Goal: Task Accomplishment & Management: Use online tool/utility

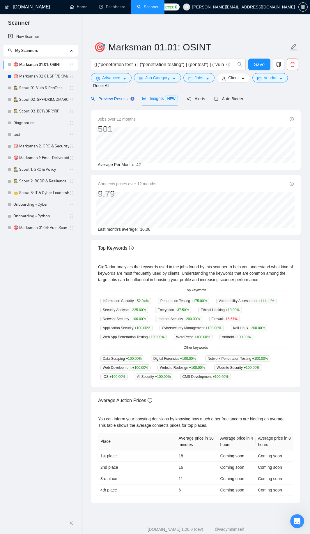
click at [107, 97] on span "Preview Results" at bounding box center [112, 98] width 42 height 5
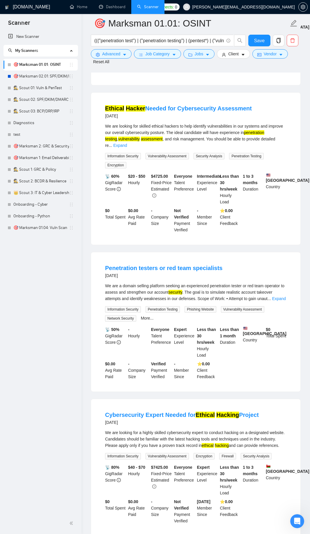
scroll to position [105, 0]
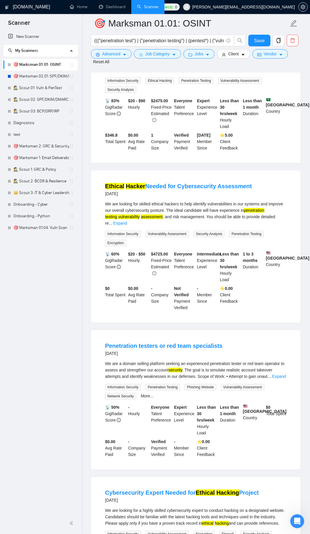
click at [43, 64] on link "🎯 Marksman 01.01: OSINT" at bounding box center [41, 65] width 56 height 12
click at [44, 78] on link "🎯 Marksman 02.01: SPF/DKIM/DMARC" at bounding box center [41, 76] width 56 height 12
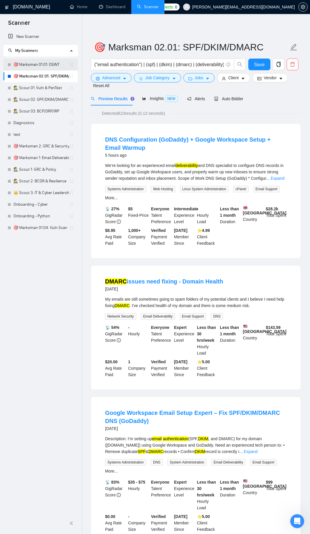
click at [39, 65] on link "🎯 Marksman 01.01: OSINT" at bounding box center [41, 65] width 56 height 12
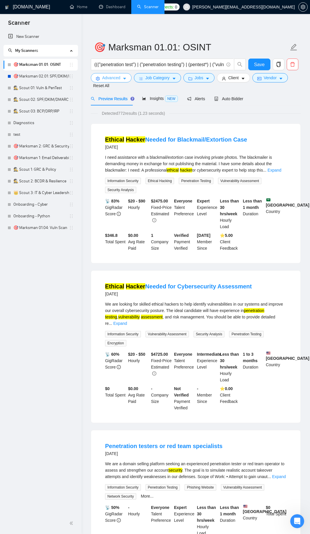
click at [112, 75] on span "Advanced" at bounding box center [111, 78] width 18 height 6
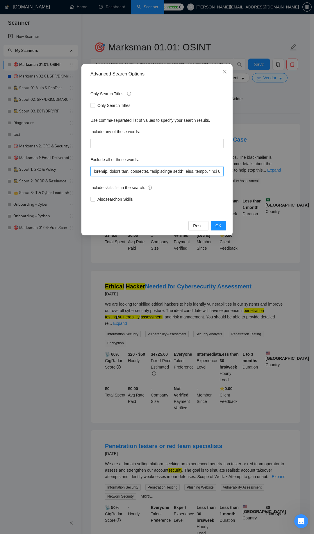
click at [109, 173] on input "text" at bounding box center [157, 171] width 133 height 9
click at [199, 226] on span "Reset" at bounding box center [198, 225] width 11 height 6
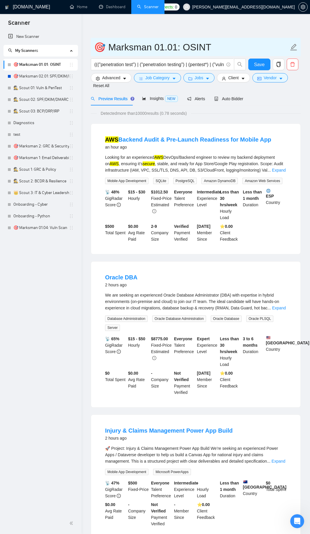
click at [214, 47] on input "🎯 Marksman 01.01: OSINT" at bounding box center [191, 47] width 195 height 15
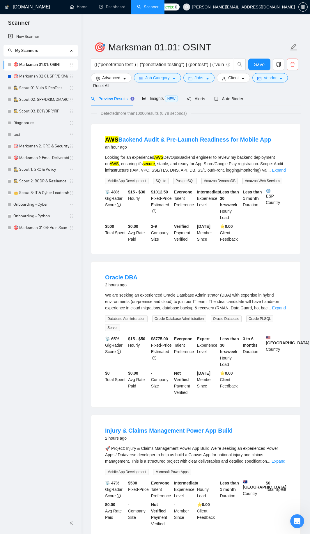
click at [289, 66] on span "delete" at bounding box center [292, 64] width 11 height 5
click at [286, 92] on span "Yes" at bounding box center [288, 94] width 7 height 6
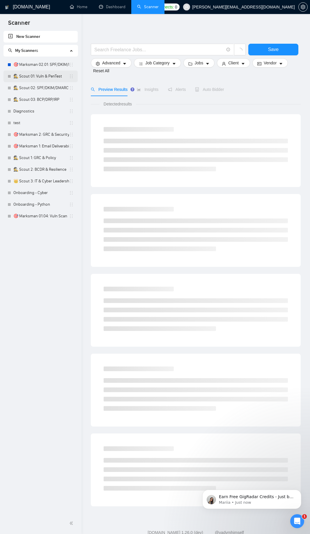
click at [46, 74] on link "🕵️ Scout 01: Vuln & PenTest" at bounding box center [41, 76] width 56 height 12
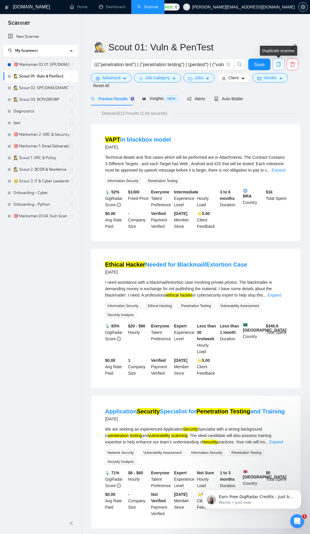
click at [279, 64] on icon "copy" at bounding box center [278, 64] width 5 height 5
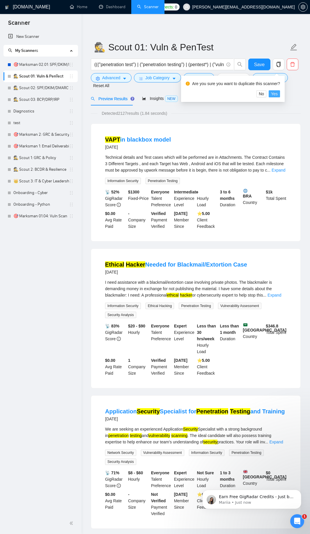
click at [276, 96] on span "Yes" at bounding box center [274, 94] width 7 height 6
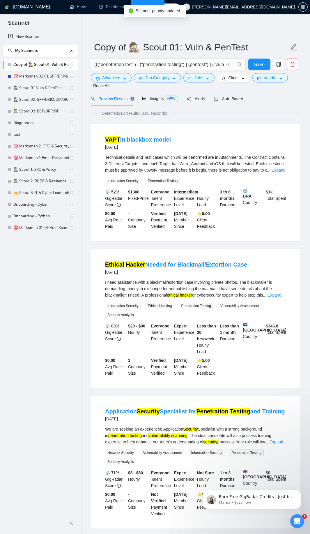
click at [49, 64] on link "Copy of 🕵️ Scout 01: Vuln & PenTest" at bounding box center [41, 65] width 56 height 12
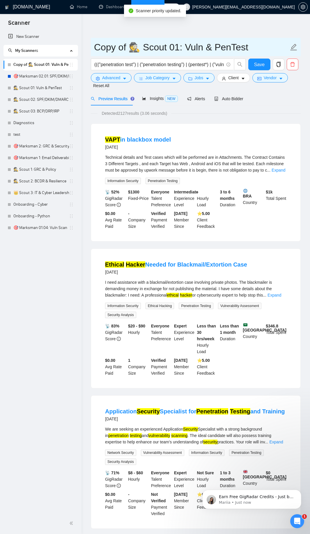
click at [155, 44] on input "Copy of 🕵️ Scout 01: Vuln & PenTest" at bounding box center [191, 47] width 195 height 15
paste input "🎯 Marksman 01.01: OSINT"
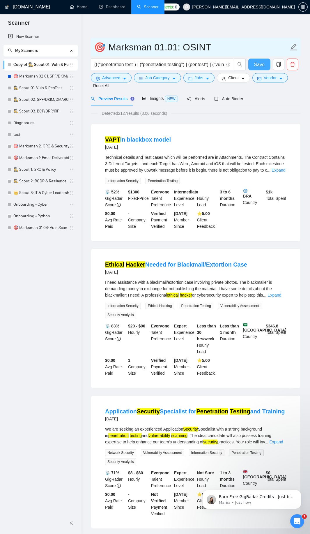
type input "🎯 Marksman 01.01: OSINT"
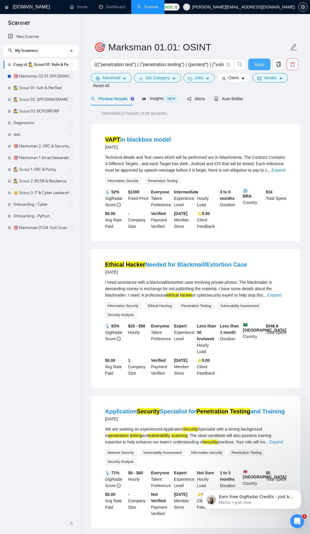
click at [264, 63] on span "Save" at bounding box center [259, 64] width 10 height 7
click at [119, 79] on span "Advanced" at bounding box center [111, 78] width 18 height 6
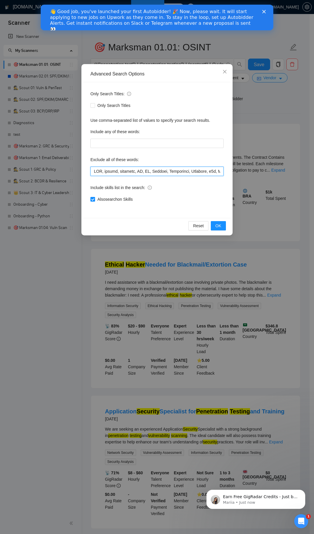
click at [95, 172] on input "text" at bounding box center [157, 171] width 133 height 9
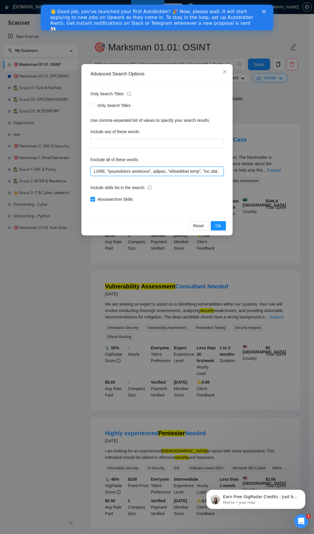
scroll to position [0, 43]
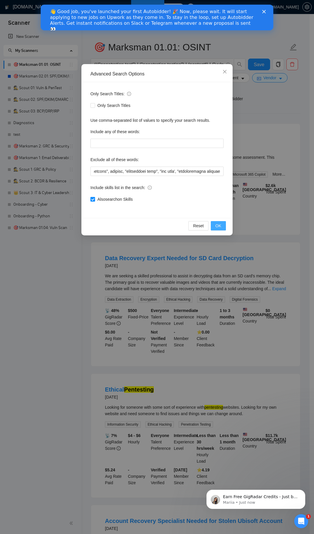
click at [220, 226] on span "OK" at bounding box center [219, 225] width 6 height 6
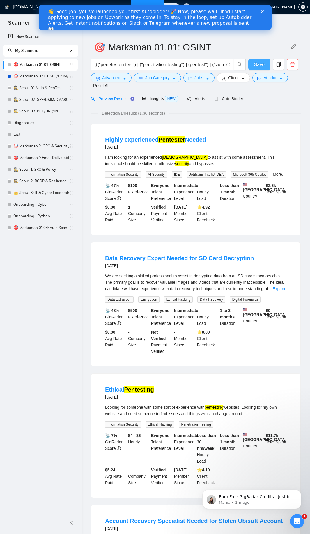
click at [265, 63] on button "Save" at bounding box center [259, 65] width 22 height 12
click at [115, 78] on span "Advanced" at bounding box center [111, 78] width 18 height 6
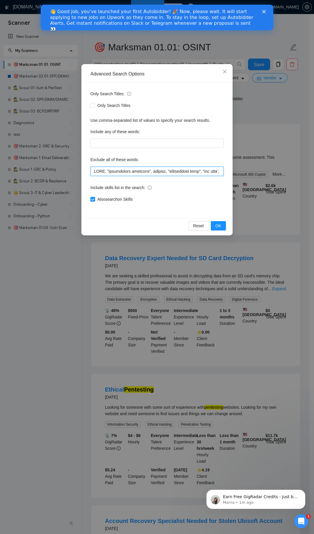
click at [93, 169] on input "text" at bounding box center [157, 171] width 133 height 9
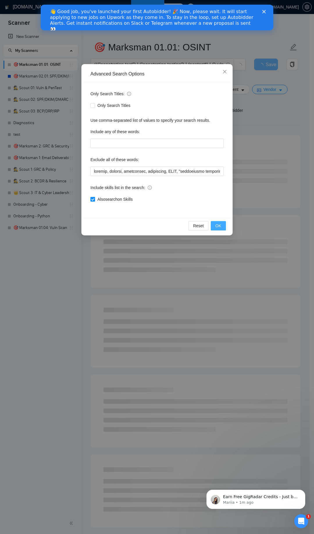
click at [217, 225] on span "OK" at bounding box center [219, 225] width 6 height 6
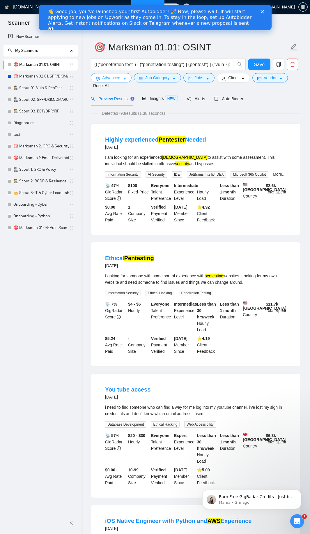
click at [118, 80] on span "Advanced" at bounding box center [111, 78] width 18 height 6
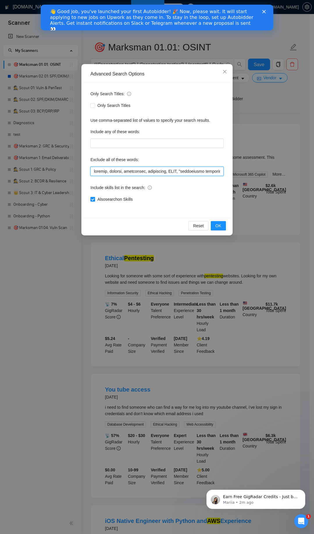
click at [219, 171] on input "text" at bounding box center [157, 171] width 133 height 9
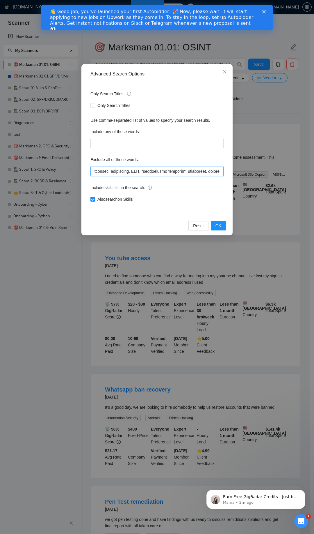
scroll to position [0, 70]
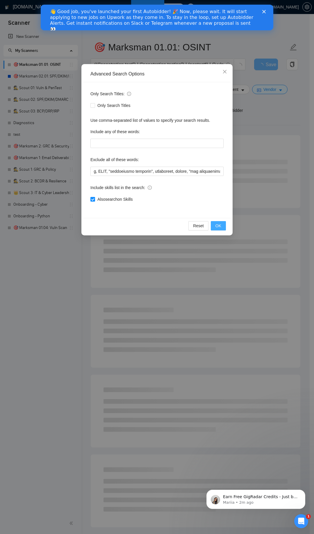
click at [220, 226] on span "OK" at bounding box center [219, 225] width 6 height 6
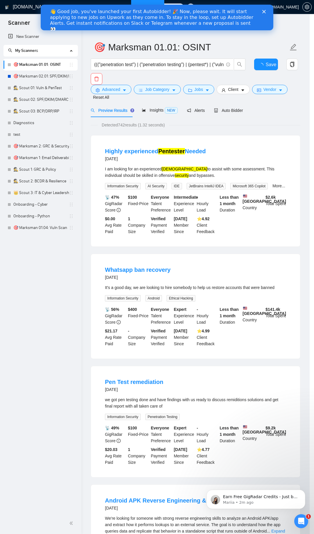
scroll to position [0, 0]
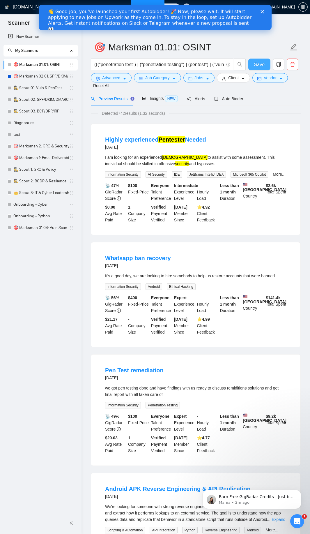
click at [257, 62] on span "Save" at bounding box center [259, 64] width 10 height 7
click at [125, 77] on icon "caret-down" at bounding box center [125, 79] width 4 height 4
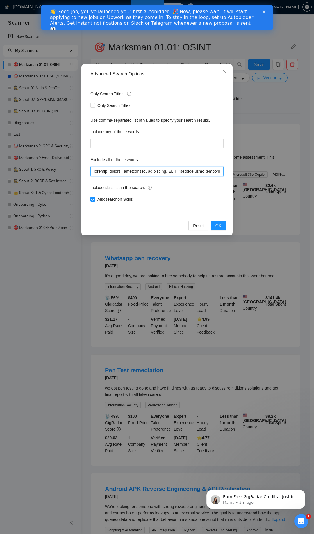
click at [93, 171] on input "text" at bounding box center [157, 171] width 133 height 9
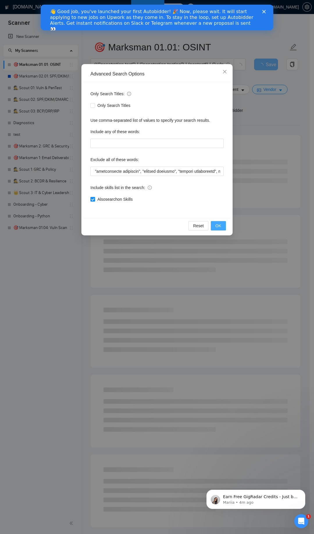
click at [220, 224] on span "OK" at bounding box center [219, 225] width 6 height 6
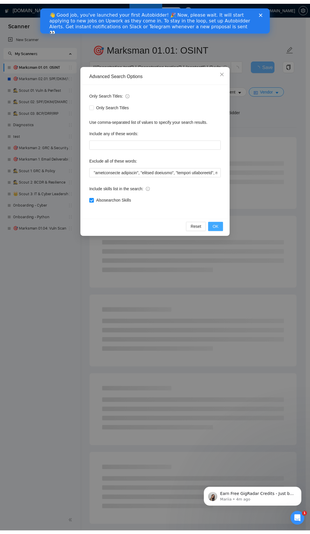
scroll to position [0, 0]
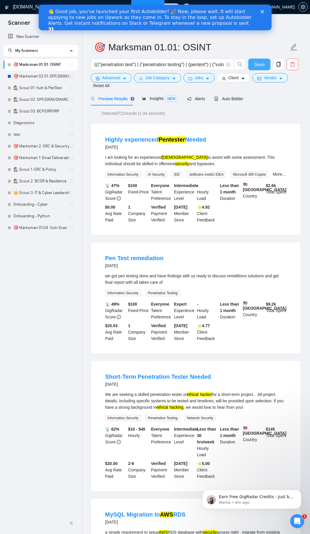
click at [259, 65] on span "Save" at bounding box center [259, 64] width 10 height 7
click at [106, 77] on span "Advanced" at bounding box center [111, 78] width 18 height 6
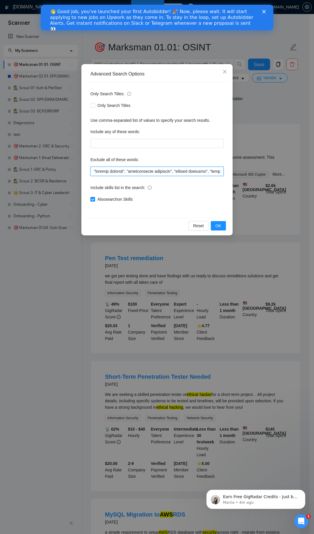
click at [92, 169] on input "text" at bounding box center [157, 171] width 133 height 9
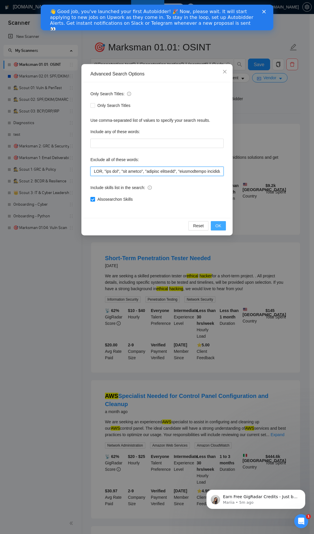
type input "IDE, "aws rds", "bug bounty", "restore accounts", "remediations solutions", "re…"
click at [221, 227] on span "OK" at bounding box center [219, 225] width 6 height 6
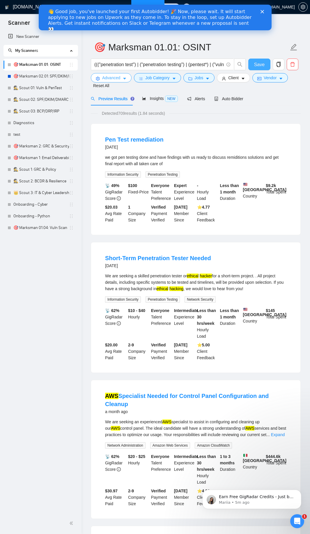
drag, startPoint x: 262, startPoint y: 66, endPoint x: 93, endPoint y: 75, distance: 169.4
click at [261, 66] on span "Save" at bounding box center [259, 64] width 10 height 7
click at [40, 87] on link "🕵️ Scout 01: Vuln & PenTest" at bounding box center [41, 88] width 56 height 12
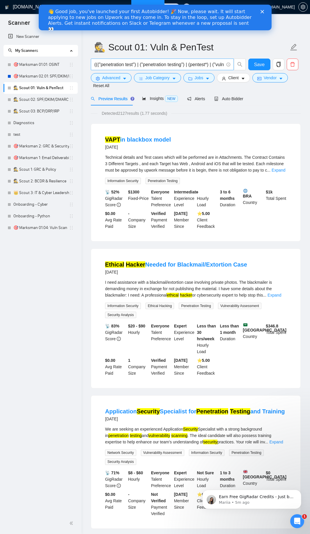
click at [136, 64] on input "((("penetration test") | ("penetration testing") | (pentest*) | ("vulnerability…" at bounding box center [159, 64] width 130 height 7
click at [123, 75] on button "Advanced" at bounding box center [111, 77] width 41 height 9
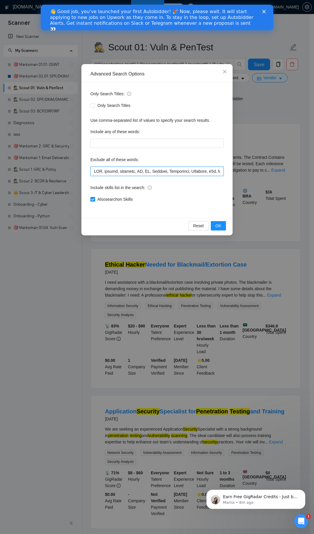
click at [138, 172] on input "text" at bounding box center [157, 171] width 133 height 9
click at [223, 229] on button "OK" at bounding box center [218, 225] width 15 height 9
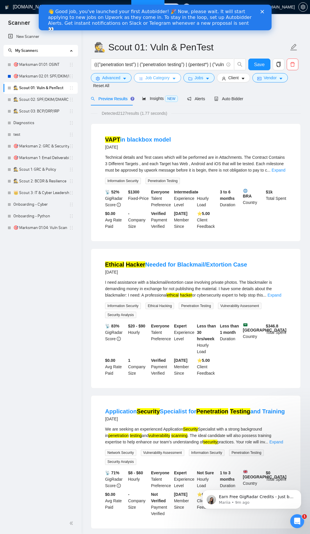
click at [162, 76] on span "Job Category" at bounding box center [157, 78] width 24 height 6
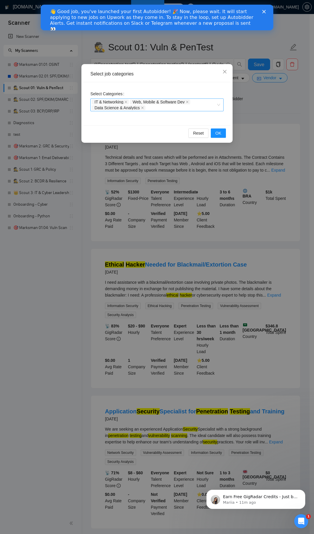
click at [127, 102] on icon "close" at bounding box center [126, 101] width 3 height 3
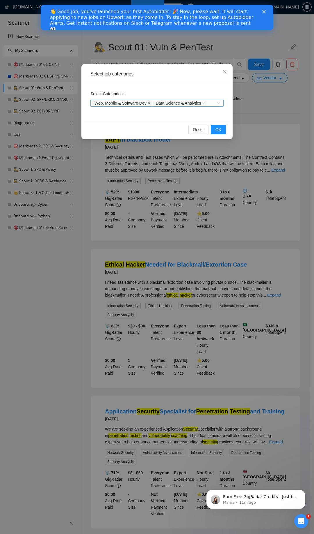
click at [149, 102] on icon "close" at bounding box center [149, 103] width 3 height 3
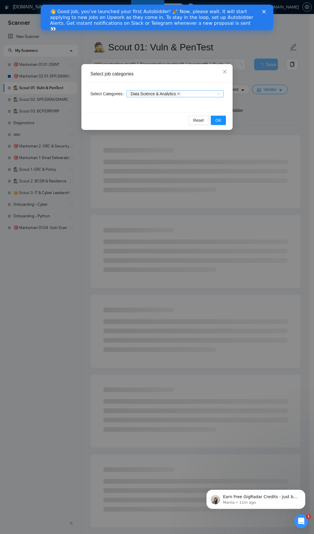
click at [178, 93] on icon "close" at bounding box center [178, 93] width 3 height 3
click at [221, 118] on span "OK" at bounding box center [219, 120] width 6 height 6
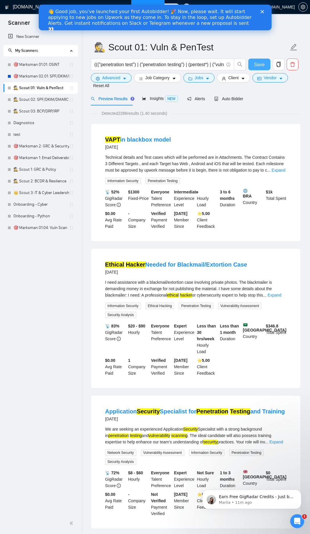
click at [257, 64] on span "Save" at bounding box center [259, 64] width 10 height 7
click at [160, 111] on span "Detected 2286 results (1.40 seconds)" at bounding box center [135, 113] width 74 height 6
click at [160, 98] on span "Insights NEW" at bounding box center [160, 98] width 36 height 5
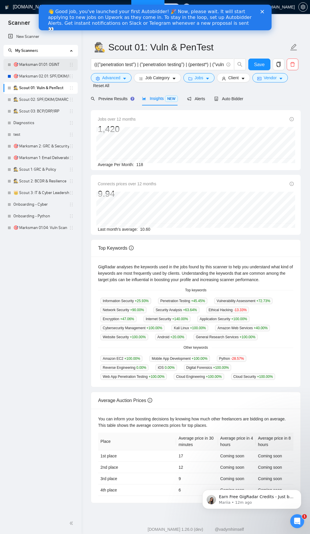
click at [38, 64] on link "🎯 Marksman 01.01: OSINT" at bounding box center [41, 65] width 56 height 12
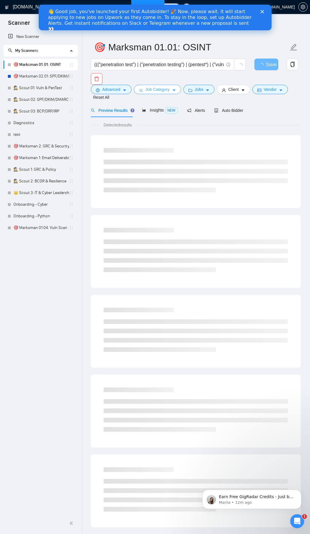
click at [161, 92] on span "Job Category" at bounding box center [157, 89] width 24 height 6
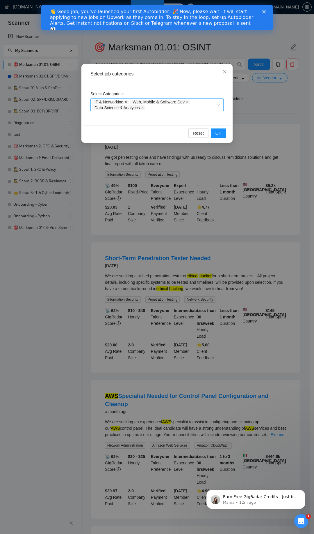
click at [126, 103] on span at bounding box center [126, 102] width 3 height 4
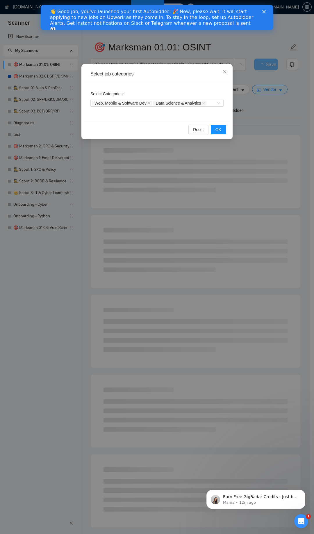
click at [149, 102] on icon "close" at bounding box center [149, 103] width 3 height 3
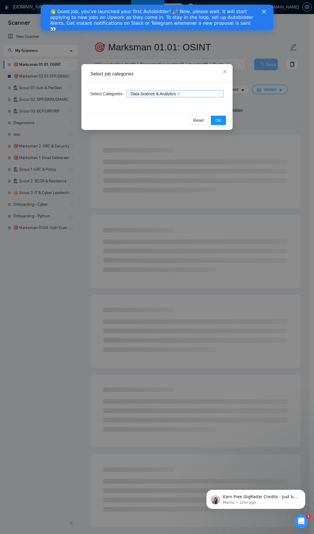
click at [177, 92] on span "Data Science & Analytics" at bounding box center [155, 93] width 54 height 5
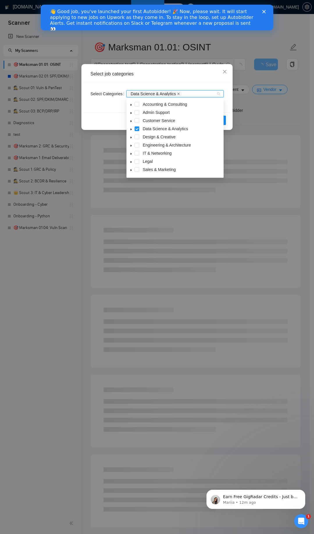
click at [179, 93] on icon "close" at bounding box center [178, 93] width 3 height 3
click at [192, 85] on div "Select Categories Categories" at bounding box center [157, 97] width 147 height 30
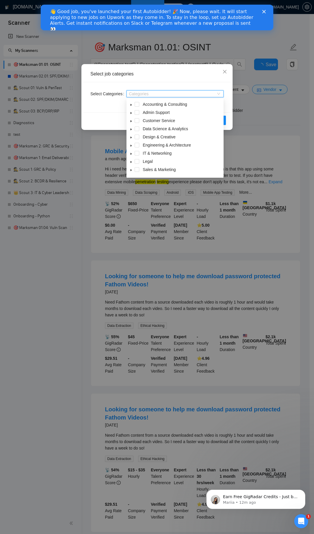
click at [169, 80] on div "Select job categories" at bounding box center [157, 74] width 147 height 16
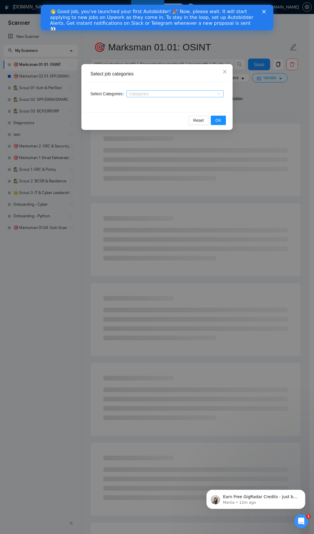
click at [94, 114] on div "Reset OK" at bounding box center [157, 119] width 147 height 15
click at [215, 119] on button "OK" at bounding box center [218, 120] width 15 height 9
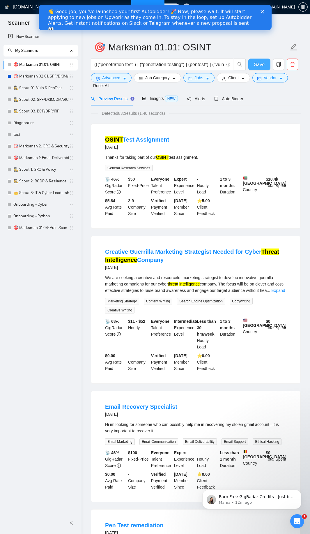
click at [255, 61] on span "Save" at bounding box center [259, 64] width 10 height 7
click at [116, 80] on span "Advanced" at bounding box center [111, 78] width 18 height 6
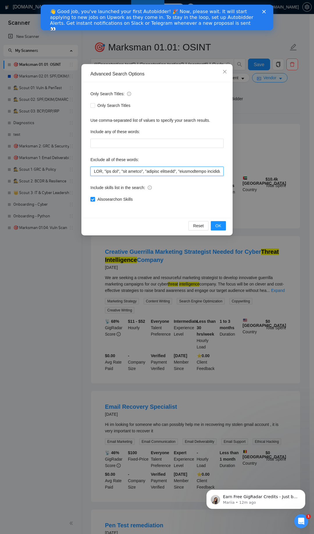
click at [94, 172] on input "text" at bounding box center [157, 171] width 133 height 9
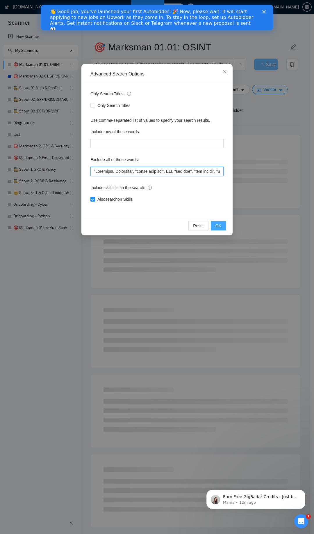
type input ""Guerrilla Marketing", "email recovery", IDE, "aws rds", "bug bounty", "restore…"
click at [217, 226] on span "OK" at bounding box center [219, 225] width 6 height 6
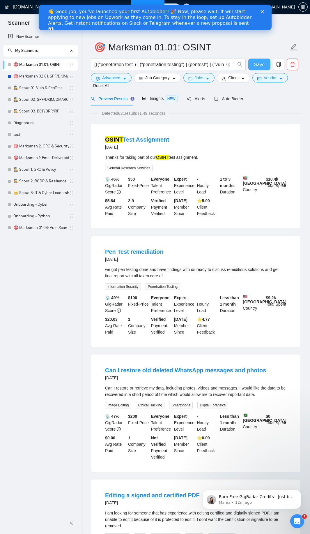
click at [261, 62] on span "Save" at bounding box center [259, 64] width 10 height 7
click at [206, 79] on icon "caret-down" at bounding box center [208, 79] width 4 height 4
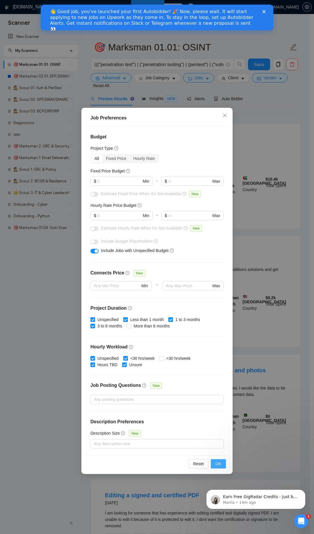
click at [224, 276] on button "OK" at bounding box center [218, 463] width 15 height 9
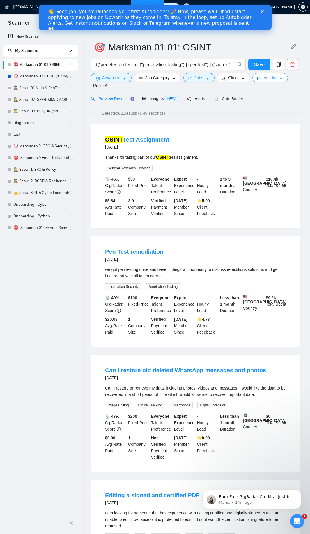
click at [268, 77] on span "Vendor" at bounding box center [270, 78] width 13 height 6
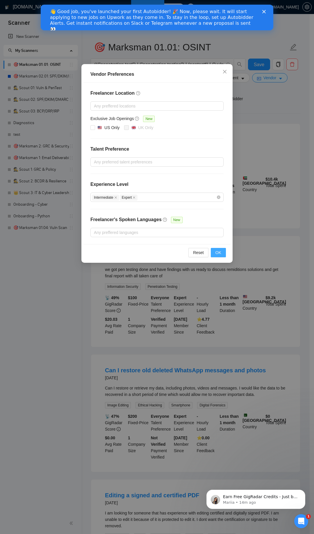
click at [217, 252] on span "OK" at bounding box center [219, 252] width 6 height 6
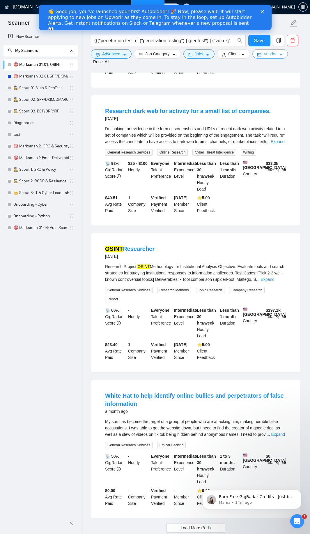
scroll to position [972, 0]
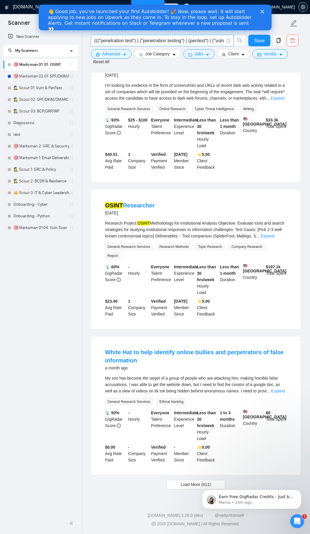
click at [184, 39] on input "((("penetration test") | ("penetration testing") | (pentest*) | ("vulnerability…" at bounding box center [159, 40] width 130 height 7
click at [180, 40] on input "((("penetration test") | ("penetration testing") | (pentest*) | ("vulnerability…" at bounding box center [159, 40] width 130 height 7
paste input "((("penetration test") | ("penetration testing") | (pentest*) | ("vulnerability…"
type input "((("penetration test") | ("penetration testing") | (pentest*) | ("vulnerability…"
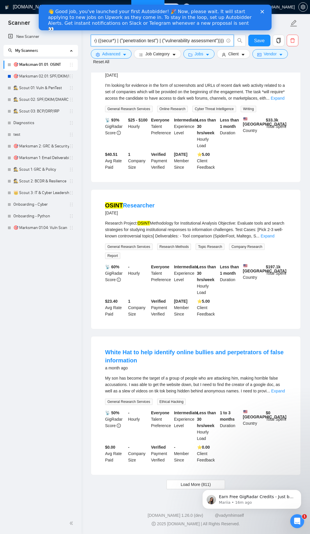
click at [227, 196] on div "OSINT Researcher [DATE] Research Project: OSINT Methodology for Institutional A…" at bounding box center [195, 259] width 209 height 139
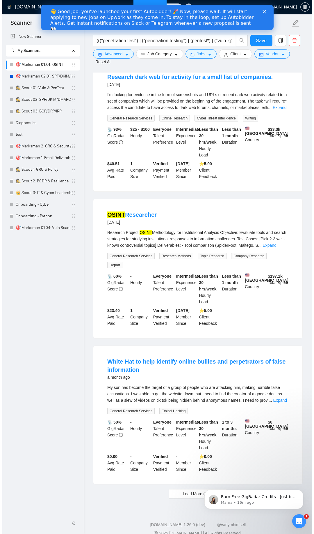
scroll to position [972, 0]
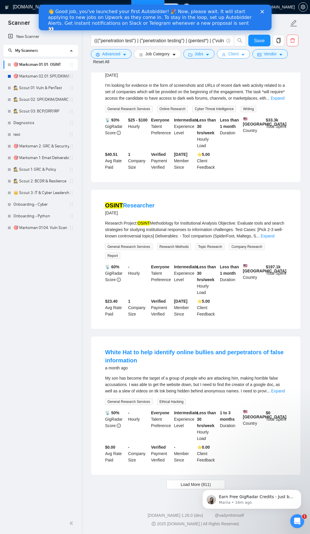
click at [227, 52] on button "Client" at bounding box center [233, 53] width 33 height 9
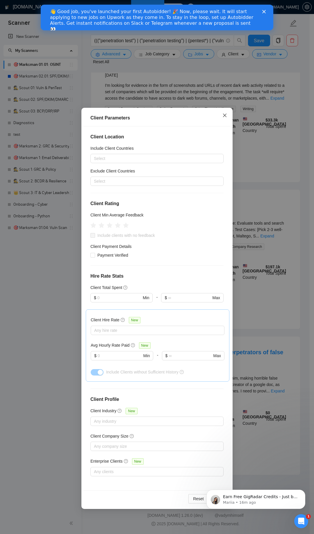
click at [224, 117] on icon "close" at bounding box center [225, 115] width 5 height 5
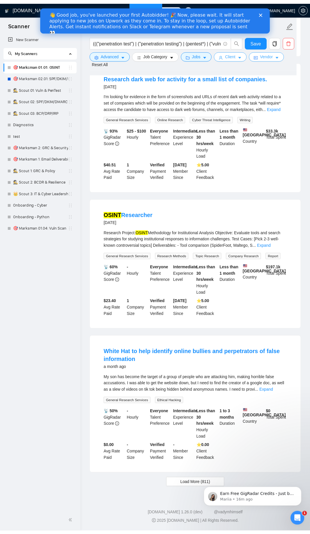
scroll to position [963, 0]
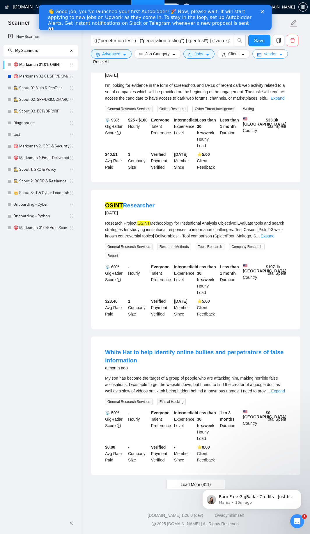
click at [266, 54] on span "Vendor" at bounding box center [270, 54] width 13 height 6
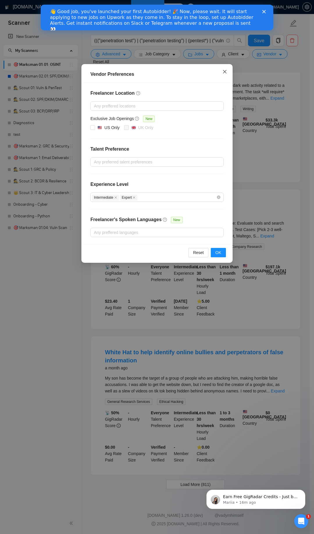
drag, startPoint x: 225, startPoint y: 70, endPoint x: 223, endPoint y: 68, distance: 3.1
click at [225, 70] on icon "close" at bounding box center [225, 71] width 5 height 5
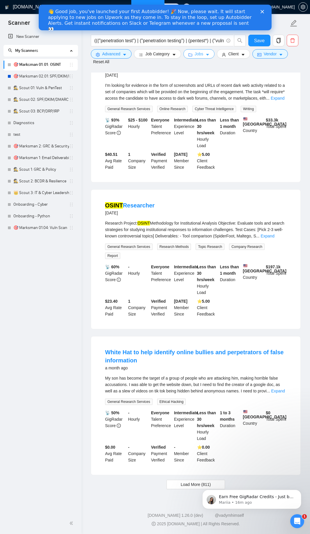
click at [206, 59] on button "Jobs" at bounding box center [198, 53] width 31 height 9
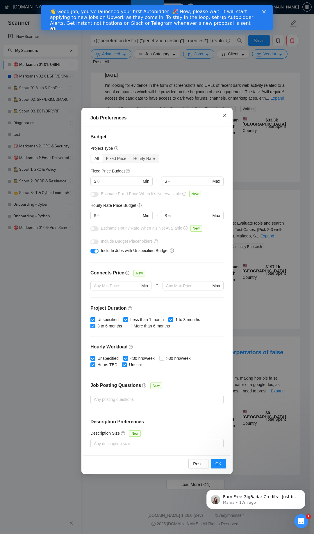
click at [226, 116] on icon "close" at bounding box center [225, 115] width 5 height 5
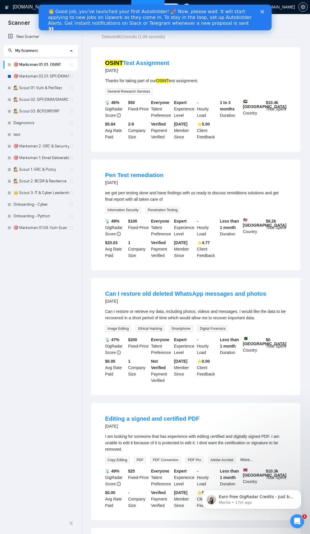
scroll to position [0, 0]
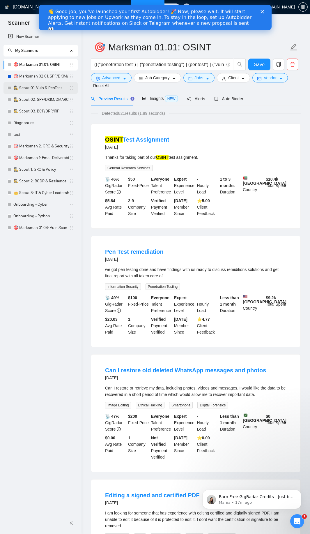
click at [43, 91] on link "🕵️ Scout 01: Vuln & PenTest" at bounding box center [41, 88] width 56 height 12
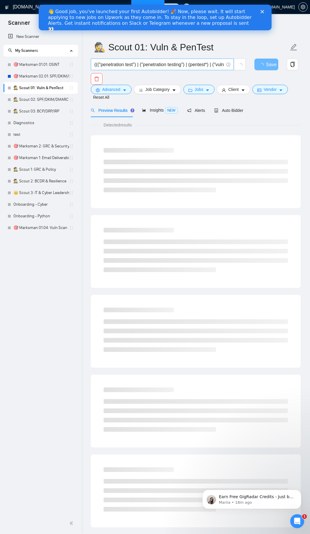
click at [193, 65] on input "((("penetration test") | ("penetration testing") | (pentest*) | ("vulnerability…" at bounding box center [159, 64] width 130 height 7
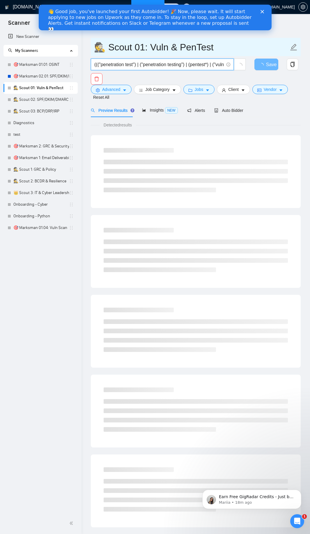
click at [33, 67] on link "🎯 Marksman 01.01: OSINT" at bounding box center [41, 65] width 56 height 12
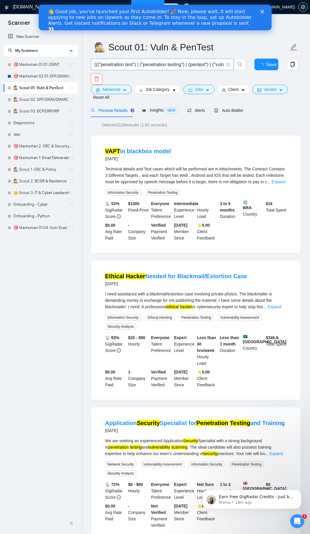
click at [153, 66] on input "((("penetration test") | ("penetration testing") | (pentest*) | ("vulnerability…" at bounding box center [159, 64] width 130 height 7
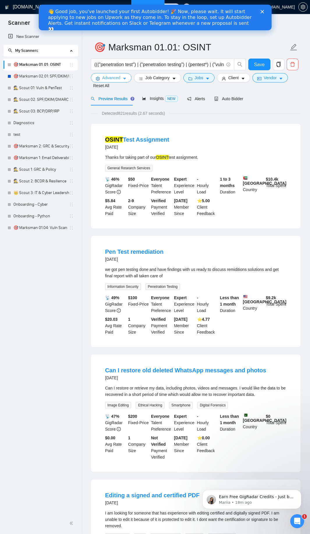
click at [109, 78] on span "Advanced" at bounding box center [111, 78] width 18 height 6
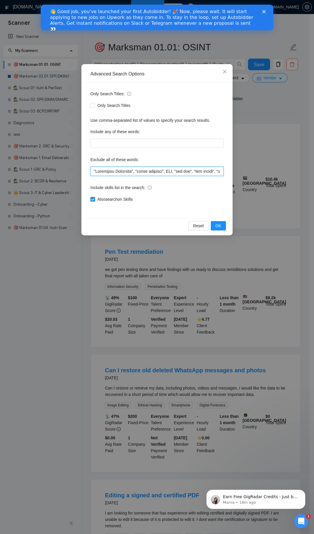
click at [93, 169] on input "text" at bounding box center [157, 171] width 133 height 9
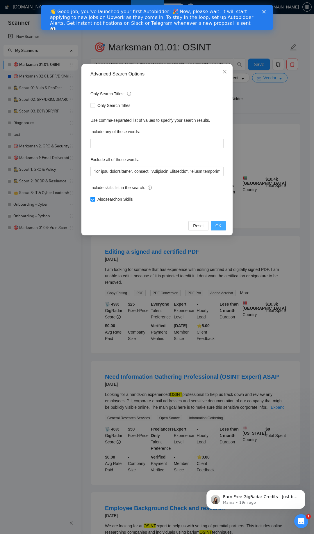
click at [220, 224] on span "OK" at bounding box center [219, 225] width 6 height 6
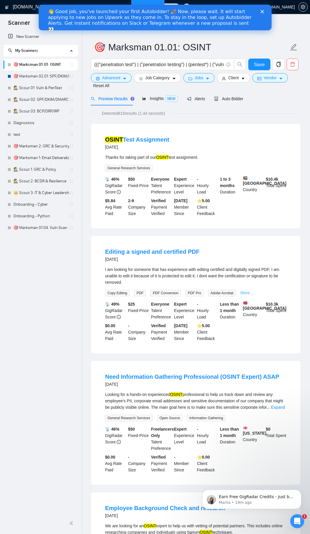
click at [243, 276] on link "More..." at bounding box center [246, 292] width 13 height 5
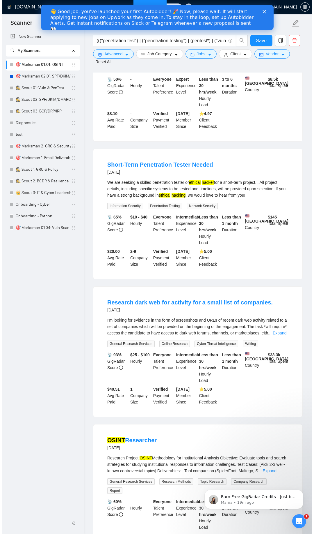
scroll to position [489, 0]
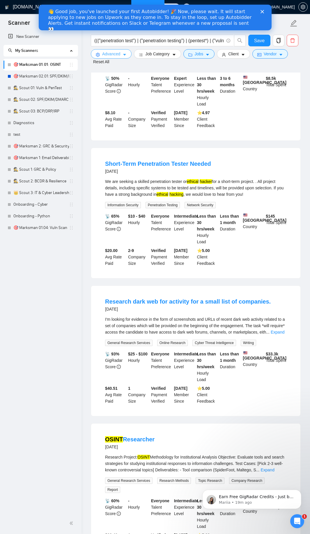
click at [125, 54] on icon "caret-down" at bounding box center [124, 55] width 3 height 2
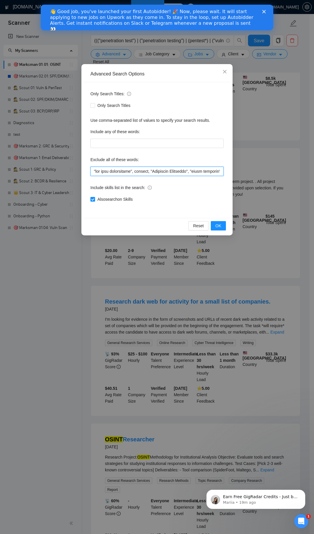
click at [93, 172] on input "text" at bounding box center [157, 171] width 133 height 9
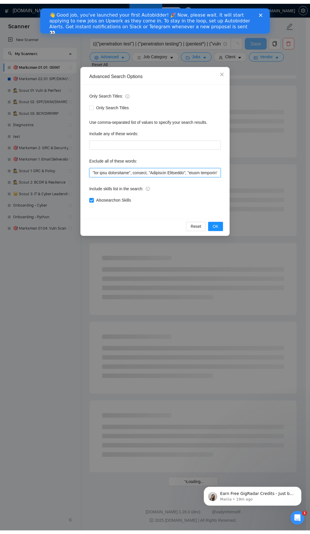
scroll to position [444, 0]
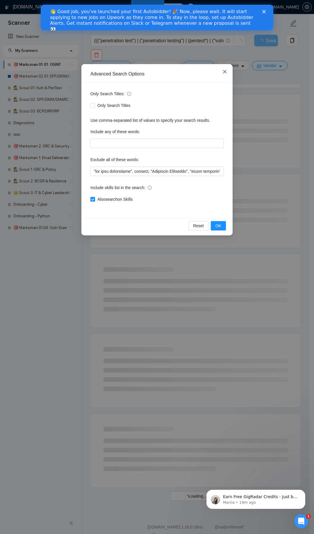
click at [223, 71] on icon "close" at bounding box center [225, 71] width 5 height 5
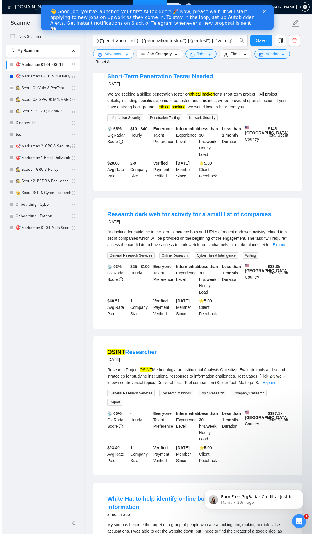
scroll to position [549, 0]
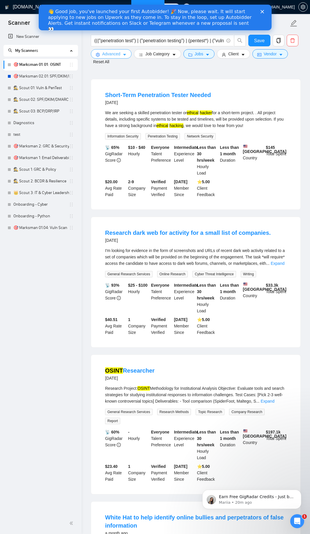
click at [115, 55] on span "Advanced" at bounding box center [111, 54] width 18 height 6
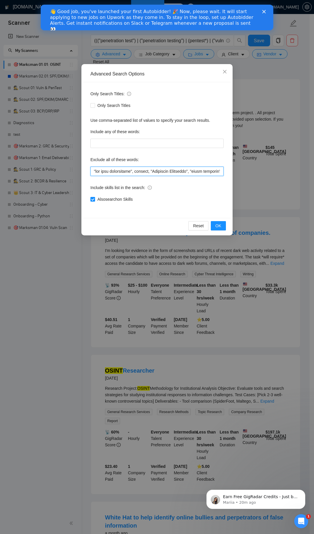
click at [93, 171] on input "text" at bounding box center [157, 171] width 133 height 9
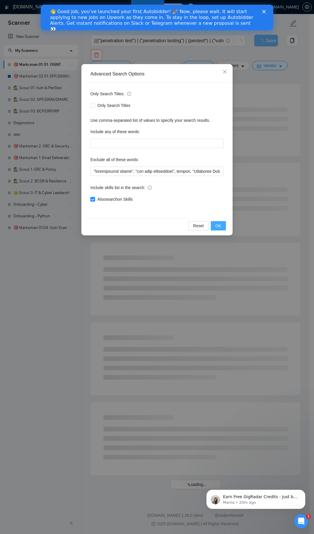
click at [223, 223] on button "OK" at bounding box center [218, 225] width 15 height 9
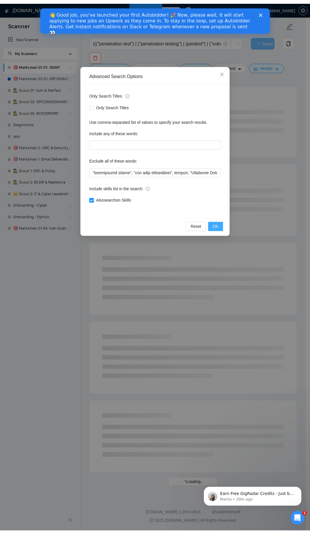
scroll to position [444, 0]
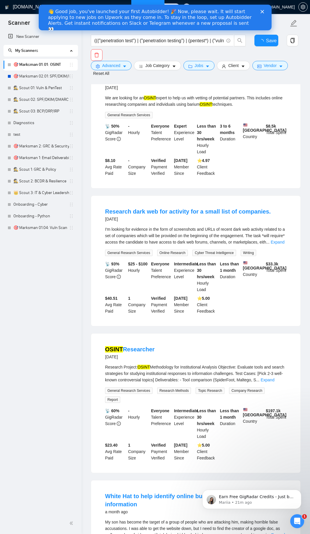
click at [262, 12] on icon "Close" at bounding box center [261, 11] width 3 height 3
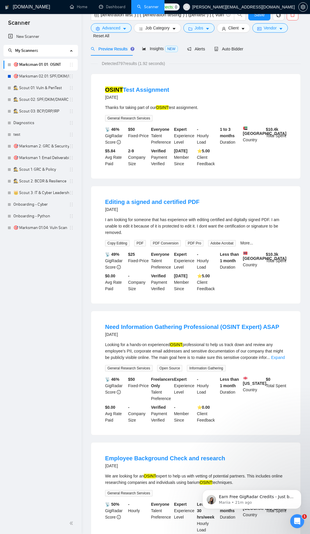
scroll to position [0, 0]
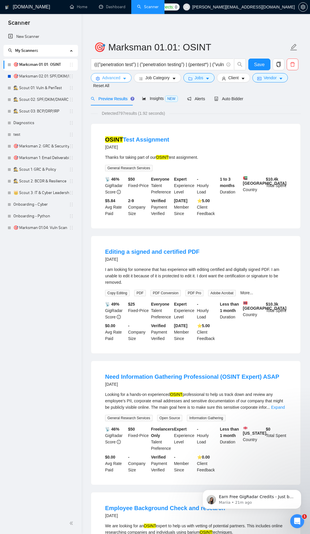
click at [115, 75] on span "Advanced" at bounding box center [111, 78] width 18 height 6
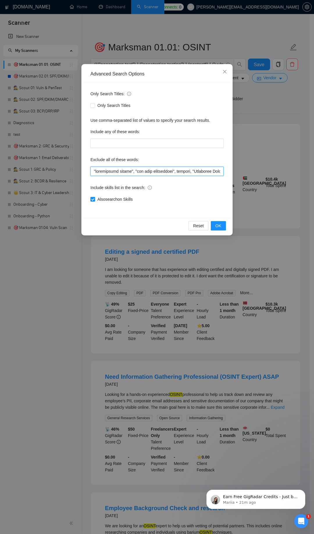
click at [93, 174] on input "text" at bounding box center [157, 171] width 133 height 9
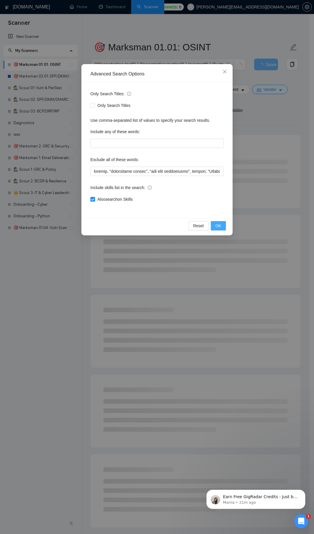
click at [217, 227] on span "OK" at bounding box center [219, 225] width 6 height 6
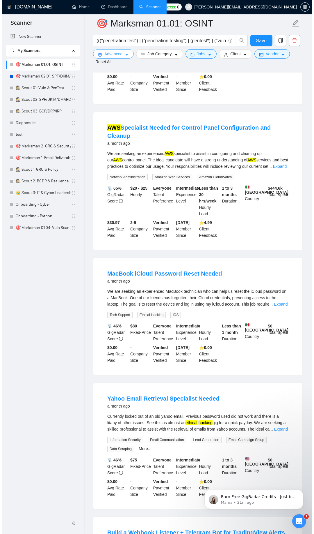
scroll to position [838, 0]
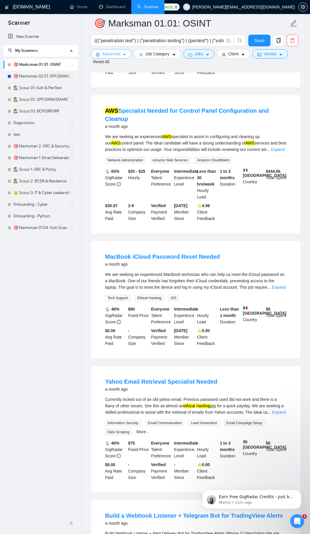
click at [118, 56] on span "Advanced" at bounding box center [111, 54] width 18 height 6
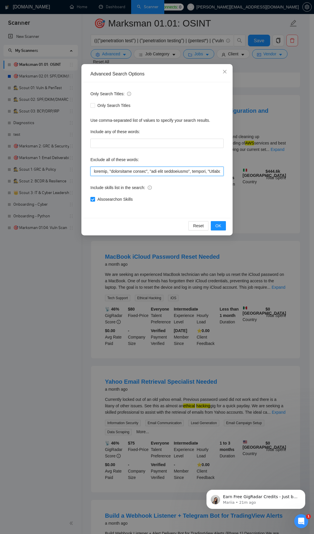
click at [94, 172] on input "text" at bounding box center [157, 171] width 133 height 9
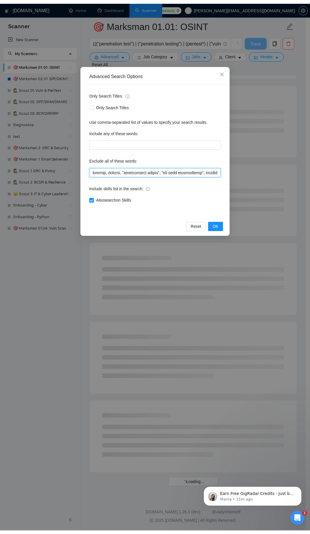
scroll to position [444, 0]
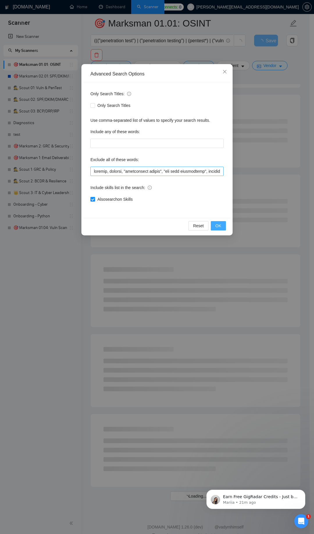
click at [214, 227] on button "OK" at bounding box center [218, 225] width 15 height 9
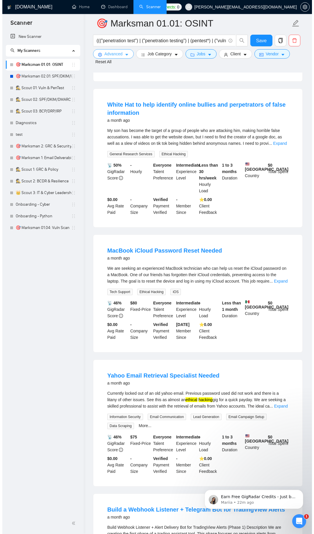
scroll to position [734, 0]
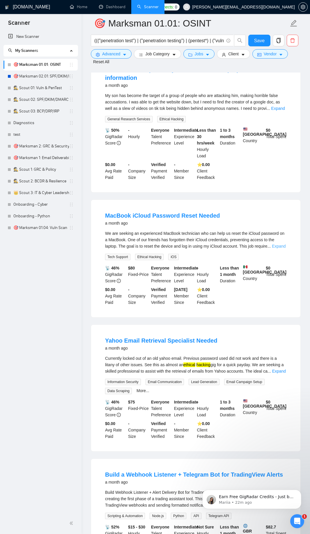
click at [284, 248] on link "Expand" at bounding box center [279, 246] width 14 height 5
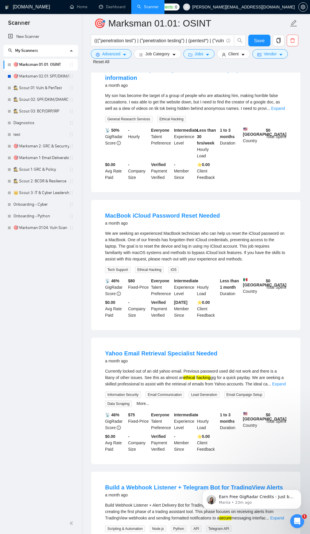
click at [192, 245] on div "We are seeking an experienced MacBook technician who can help us reset the iClo…" at bounding box center [195, 246] width 181 height 32
copy div "technician"
click at [121, 54] on button "Advanced" at bounding box center [111, 53] width 41 height 9
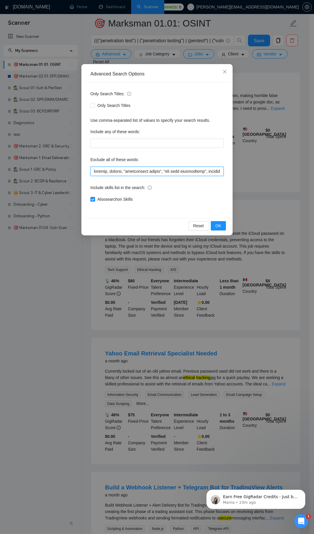
click at [93, 173] on input "text" at bounding box center [157, 171] width 133 height 9
paste input "technician"
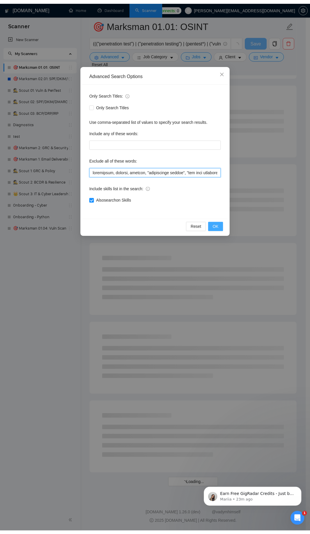
scroll to position [444, 0]
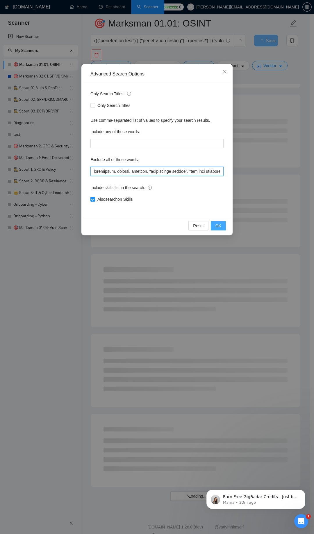
type input "technician, cleanup, editing, "penetration tester", "pen test remediation", res…"
click at [222, 228] on button "OK" at bounding box center [218, 225] width 15 height 9
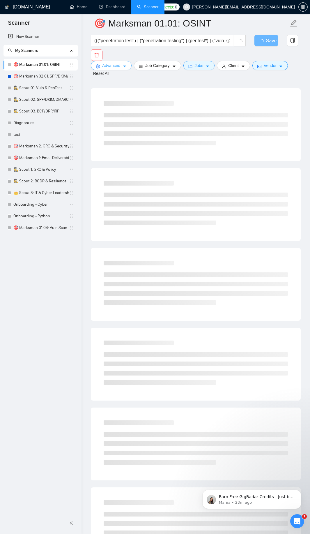
scroll to position [0, 0]
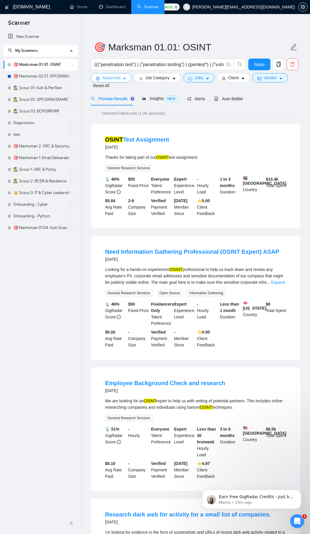
click at [125, 77] on icon "caret-down" at bounding box center [125, 79] width 4 height 4
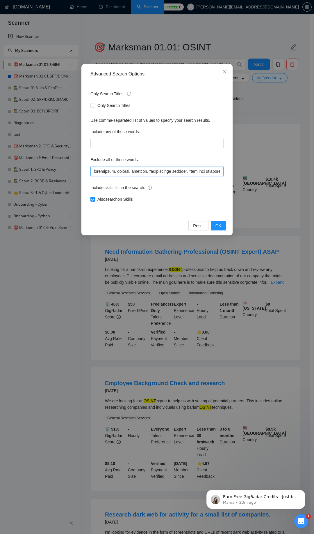
click at [156, 171] on input "text" at bounding box center [157, 171] width 133 height 9
click at [218, 224] on span "OK" at bounding box center [219, 225] width 6 height 6
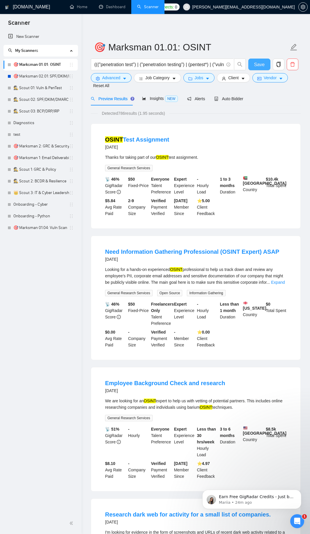
click at [253, 64] on button "Save" at bounding box center [259, 65] width 22 height 12
click at [38, 85] on link "🕵️ Scout 01: Vuln & PenTest" at bounding box center [41, 88] width 56 height 12
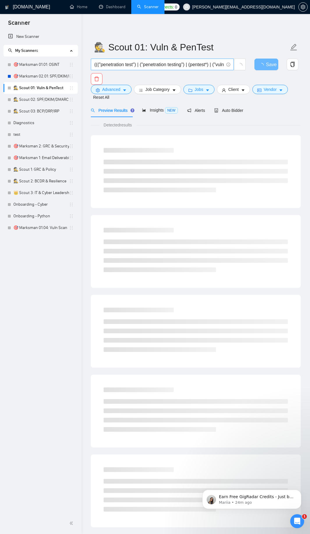
click at [194, 63] on input "((("penetration test") | ("penetration testing") | (pentest*) | ("vulnerability…" at bounding box center [159, 64] width 130 height 7
click at [169, 61] on input "((("penetration test") | ("penetration testing") | (pentest*) | ("vulnerability…" at bounding box center [159, 64] width 130 height 7
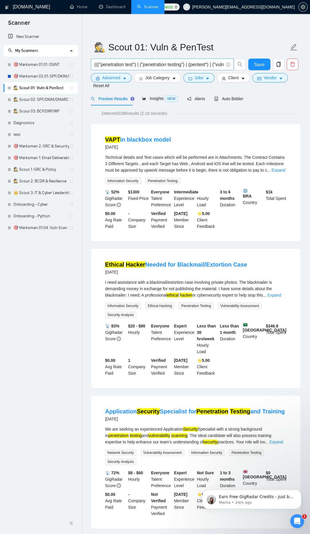
click at [212, 69] on span "((("penetration test") | ("penetration testing") | (pentest*) | ("vulnerability…" at bounding box center [162, 65] width 143 height 12
click at [212, 64] on input "((("penetration test") | ("penetration testing") | (pentest*) | ("vulnerability…" at bounding box center [159, 64] width 130 height 7
drag, startPoint x: 174, startPoint y: 65, endPoint x: 220, endPoint y: 62, distance: 46.1
click at [220, 62] on input "((("penetration test") | ("penetration testing") | (pentest*) | ("vulnerability…" at bounding box center [159, 64] width 130 height 7
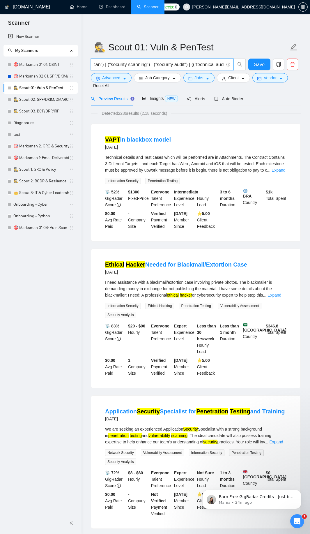
scroll to position [0, 474]
click at [125, 79] on icon "caret-down" at bounding box center [124, 79] width 3 height 2
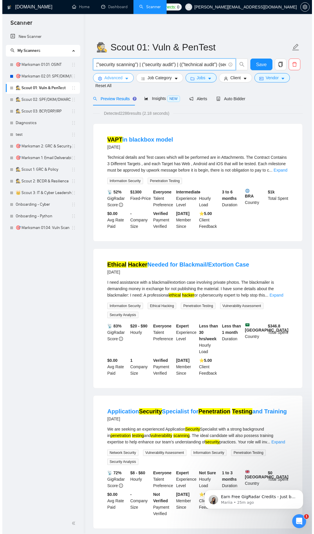
scroll to position [0, 0]
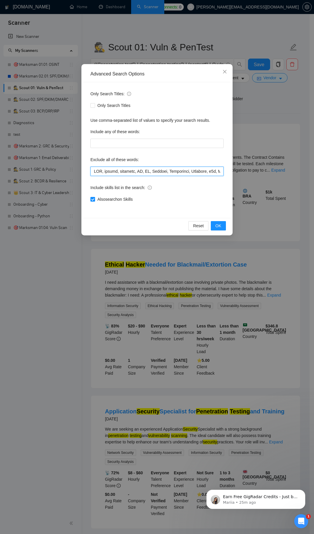
click at [131, 170] on input "text" at bounding box center [157, 171] width 133 height 9
paste input "technician, cleanup, editing, "penetration tester", "pen test remediation", res…"
type input "technician, cleanup, editing, "penetration tester", "pen test remediation", res…"
click at [220, 225] on span "OK" at bounding box center [219, 225] width 6 height 6
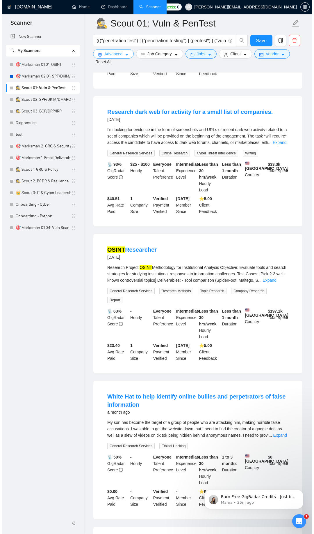
scroll to position [419, 0]
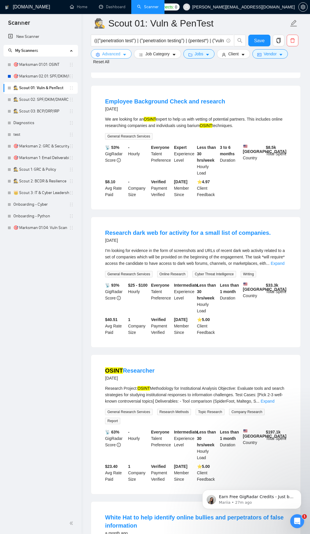
click at [124, 57] on button "Advanced" at bounding box center [111, 53] width 41 height 9
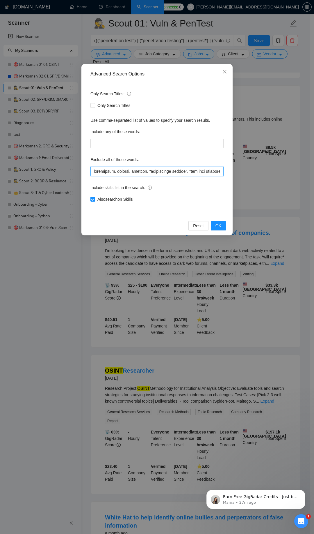
click at [139, 171] on input "text" at bounding box center [157, 171] width 133 height 9
click at [222, 224] on button "OK" at bounding box center [218, 225] width 15 height 9
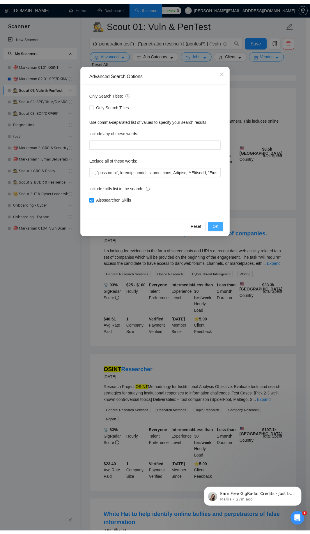
scroll to position [0, 0]
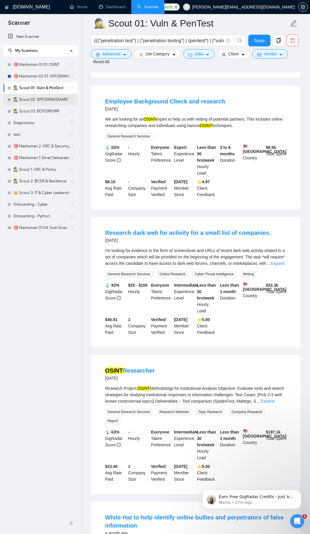
click at [35, 98] on link "🕵️ Scout 02: SPF/DKIM/DMARC" at bounding box center [41, 100] width 56 height 12
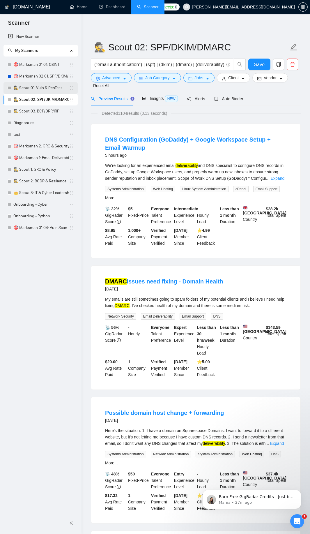
click at [48, 87] on link "🕵️ Scout 01: Vuln & PenTest" at bounding box center [41, 88] width 56 height 12
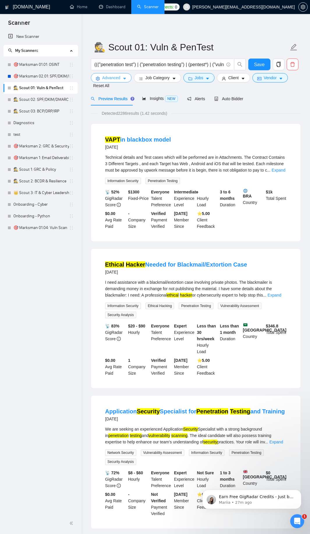
click at [112, 77] on span "Advanced" at bounding box center [111, 78] width 18 height 6
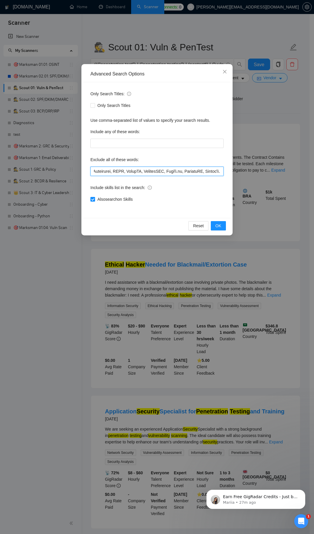
scroll to position [0, 3313]
drag, startPoint x: 93, startPoint y: 171, endPoint x: 284, endPoint y: 176, distance: 191.1
click at [284, 176] on div "Advanced Search Options Only Search Titles: Only Search Titles Use comma-separa…" at bounding box center [157, 267] width 314 height 534
click at [137, 175] on input "text" at bounding box center [157, 171] width 133 height 9
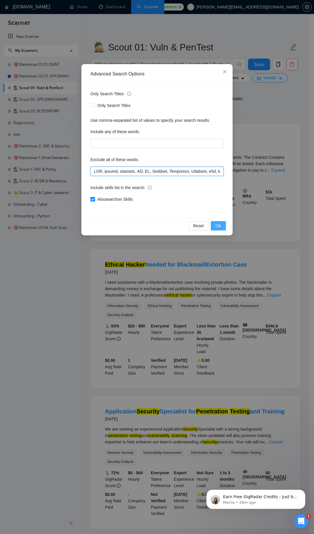
paste input "text"
type input "SEO, design, designer, UX, UI, Flutter, Creatomate, Airtable, n8n, Make\\.com, …"
click at [219, 227] on span "OK" at bounding box center [219, 225] width 6 height 6
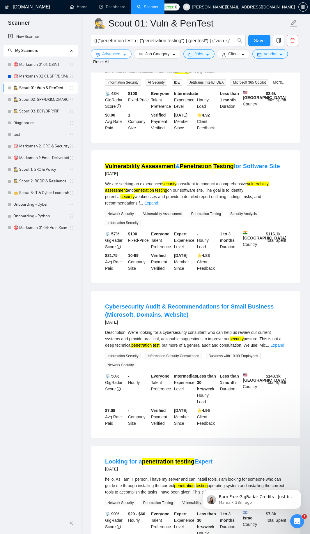
scroll to position [1042, 0]
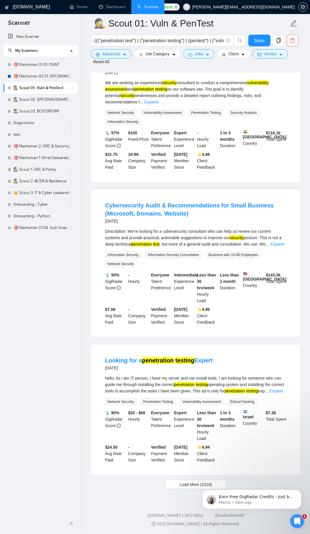
click at [198, 276] on body "Earn Free GigRadar Credits - Just by Sharing Your Story! 💬 Want more credits fo…" at bounding box center [252, 498] width 112 height 36
click at [48, 65] on link "🎯 Marksman 01.01: OSINT" at bounding box center [41, 65] width 56 height 12
click at [253, 38] on button "Save" at bounding box center [259, 41] width 22 height 12
click at [49, 64] on link "🎯 Marksman 01.01: OSINT" at bounding box center [41, 65] width 56 height 12
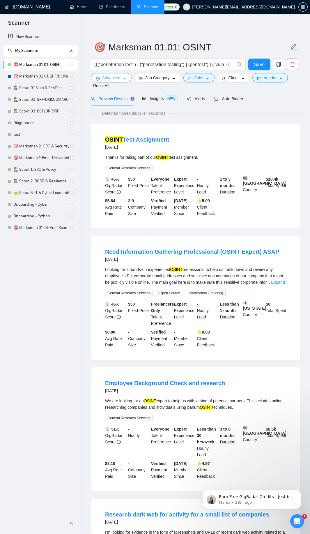
click at [119, 77] on span "Advanced" at bounding box center [111, 78] width 18 height 6
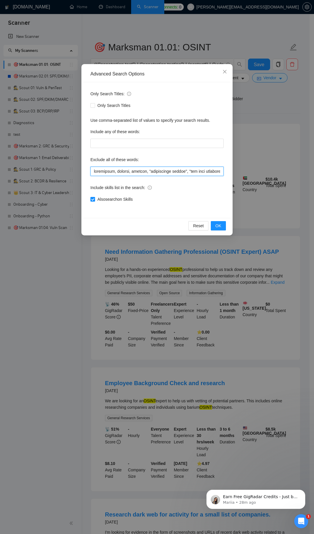
click at [149, 175] on input "text" at bounding box center [157, 171] width 133 height 9
click at [170, 173] on input "text" at bounding box center [157, 171] width 133 height 9
paste input "text"
type input "technician, cleanup, editing, "penetration tester", "pen test remediation", res…"
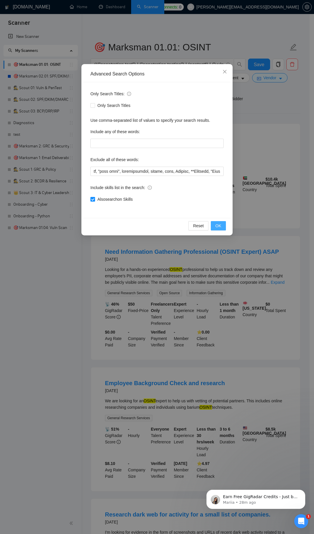
click at [222, 229] on button "OK" at bounding box center [218, 225] width 15 height 9
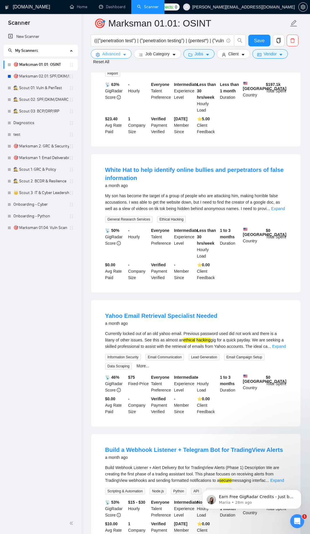
scroll to position [769, 0]
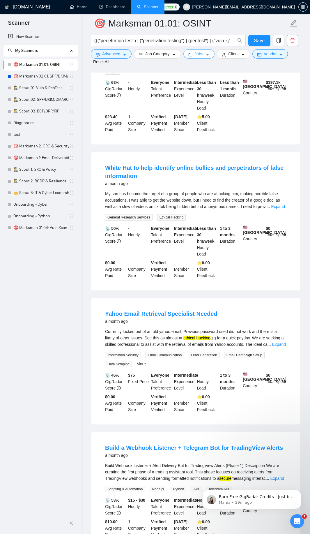
click at [195, 53] on span "Jobs" at bounding box center [199, 54] width 9 height 6
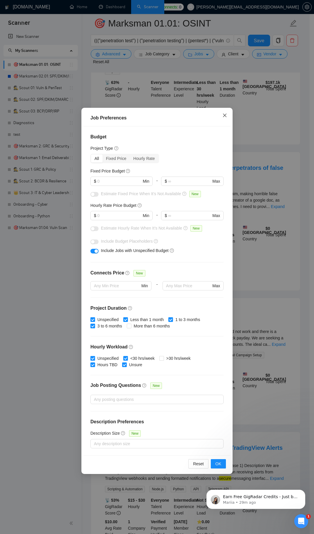
click at [226, 114] on icon "close" at bounding box center [225, 115] width 5 height 5
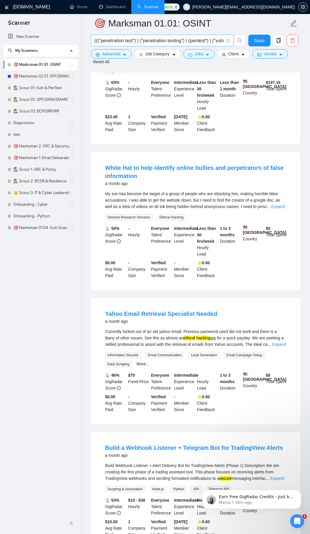
click at [163, 39] on input "((("penetration test") | ("penetration testing") | (pentest*) | ("vulnerability…" at bounding box center [159, 40] width 130 height 7
click at [115, 57] on span "Advanced" at bounding box center [111, 54] width 18 height 6
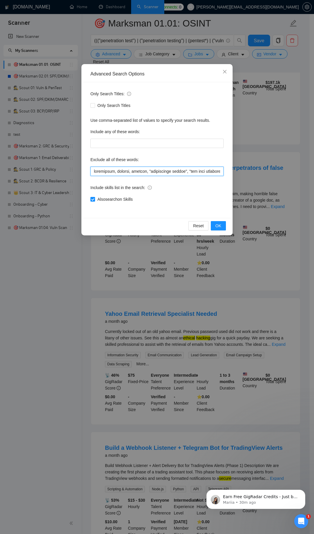
click at [138, 171] on input "text" at bounding box center [157, 171] width 133 height 9
click at [218, 228] on span "OK" at bounding box center [219, 225] width 6 height 6
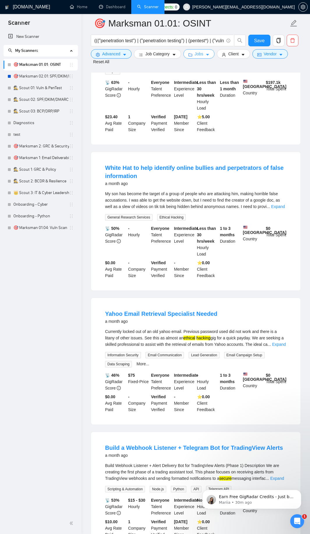
click at [195, 51] on span "Jobs" at bounding box center [199, 54] width 9 height 6
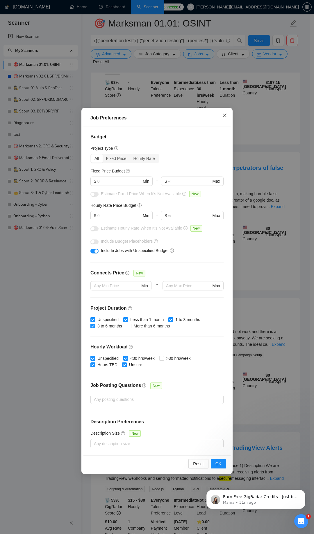
click at [226, 118] on icon "close" at bounding box center [225, 115] width 5 height 5
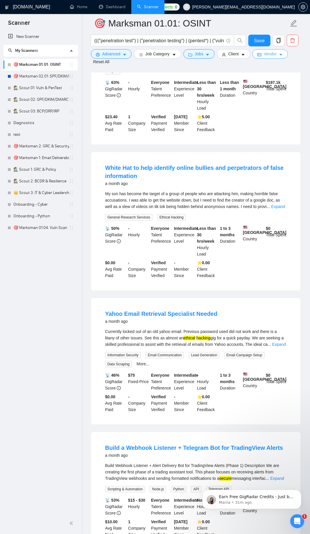
drag, startPoint x: 264, startPoint y: 55, endPoint x: 213, endPoint y: 84, distance: 58.3
click at [264, 56] on span "Vendor" at bounding box center [270, 54] width 13 height 6
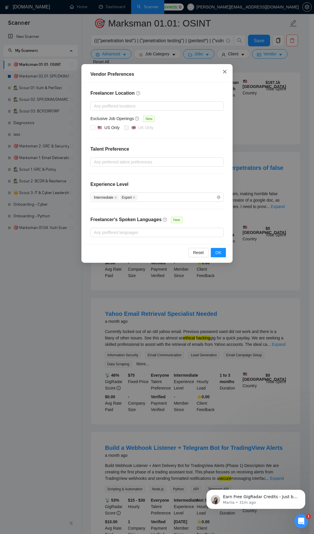
click at [223, 72] on icon "close" at bounding box center [225, 71] width 5 height 5
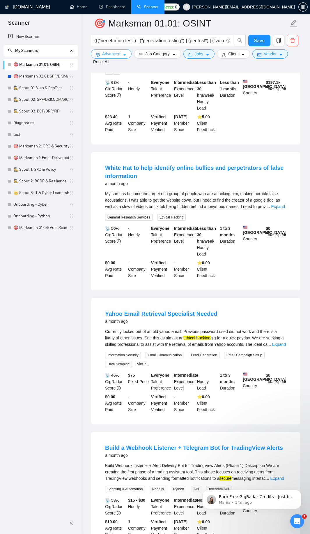
click at [113, 56] on span "Advanced" at bounding box center [111, 54] width 18 height 6
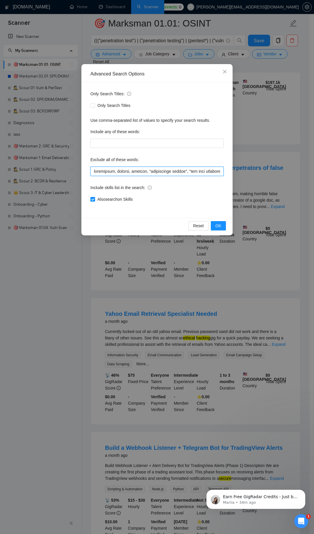
click at [122, 174] on input "text" at bounding box center [157, 171] width 133 height 9
click at [219, 224] on span "OK" at bounding box center [219, 225] width 6 height 6
